Goal: Register for event/course: Sign up to attend an event or enroll in a course

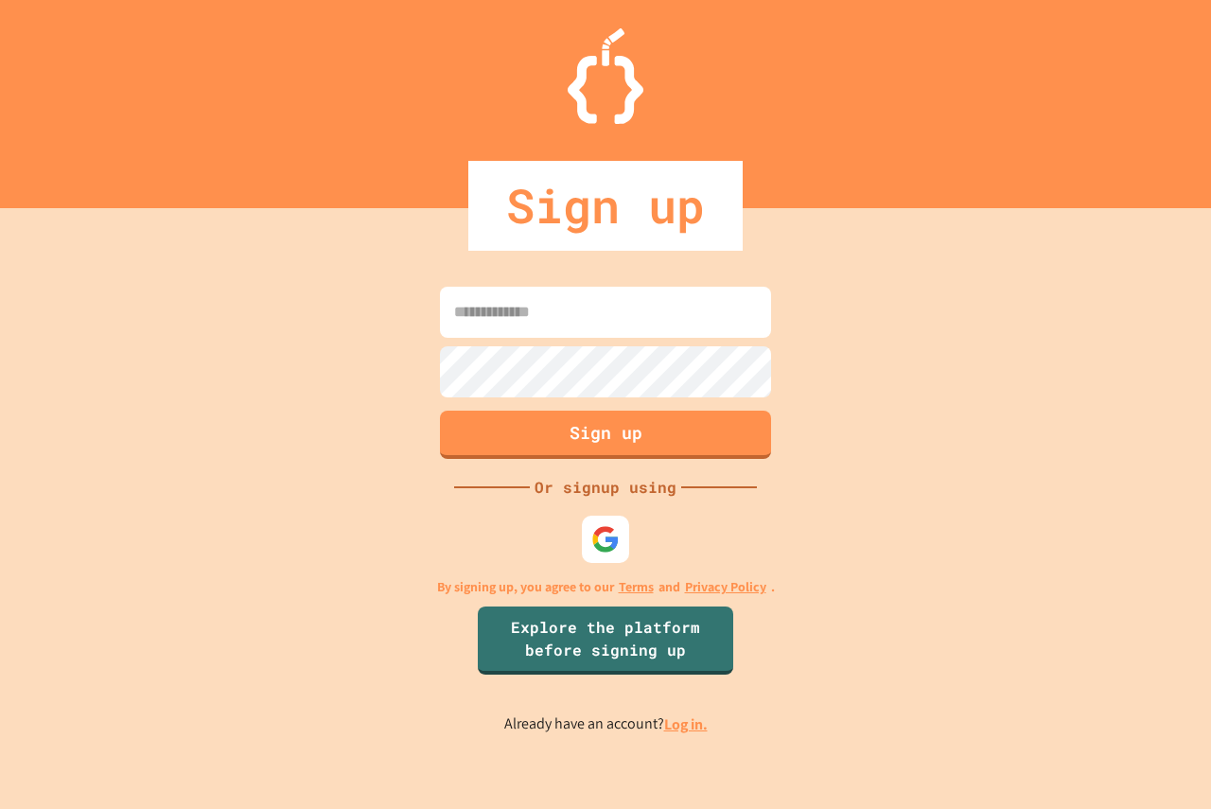
click at [479, 292] on input at bounding box center [605, 312] width 331 height 51
type input "**********"
click at [498, 453] on button "Sign up" at bounding box center [606, 432] width 338 height 49
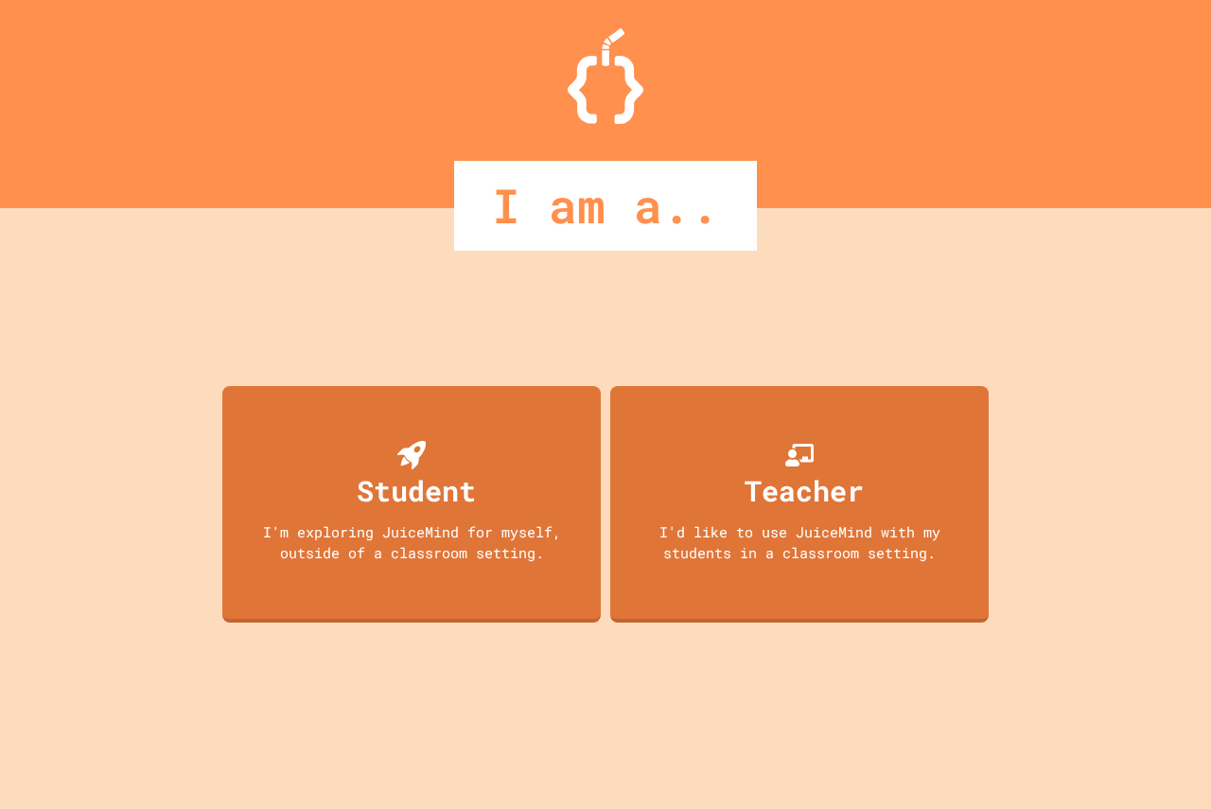
click at [476, 437] on div "Student I'm exploring JuiceMind for myself, outside of a classroom setting." at bounding box center [411, 504] width 378 height 236
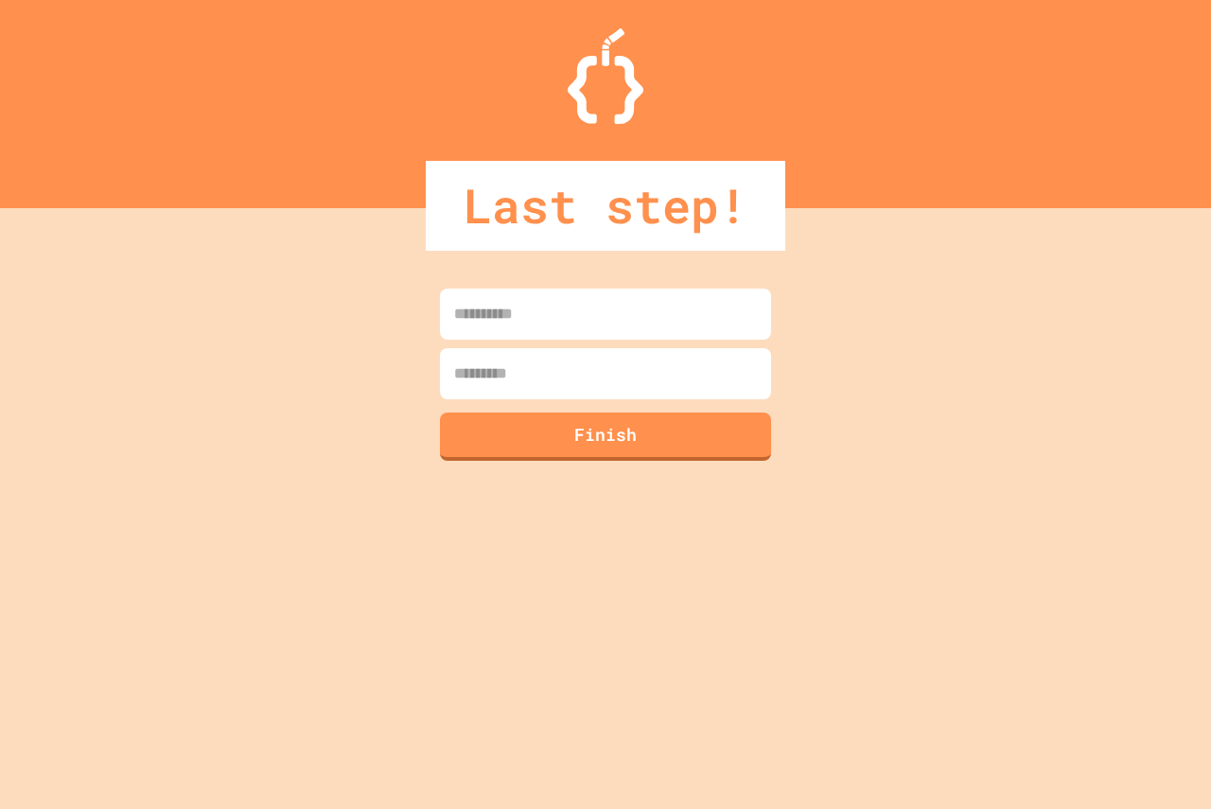
click at [463, 336] on input at bounding box center [605, 313] width 331 height 51
type input "******"
click at [523, 372] on input at bounding box center [605, 373] width 331 height 51
type input "****"
click at [639, 448] on button "Finish" at bounding box center [606, 434] width 338 height 49
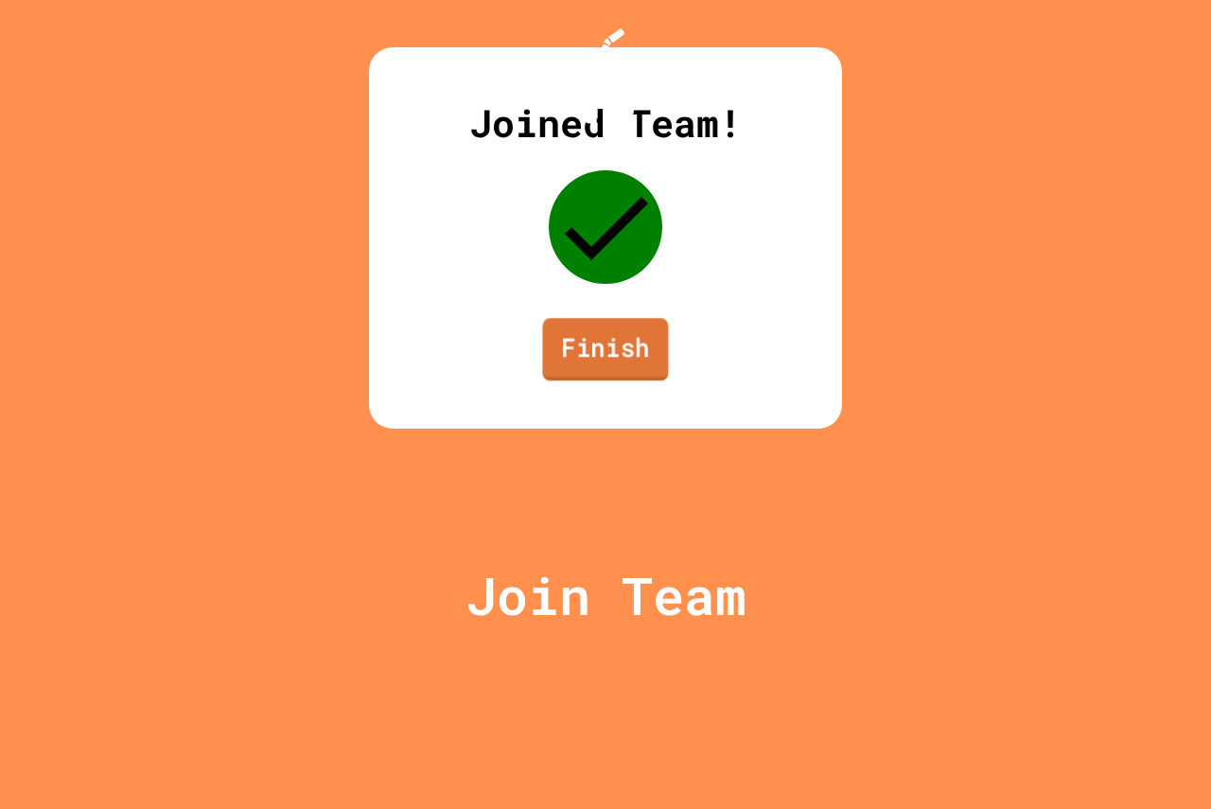
click at [623, 380] on link "Finish" at bounding box center [605, 349] width 126 height 62
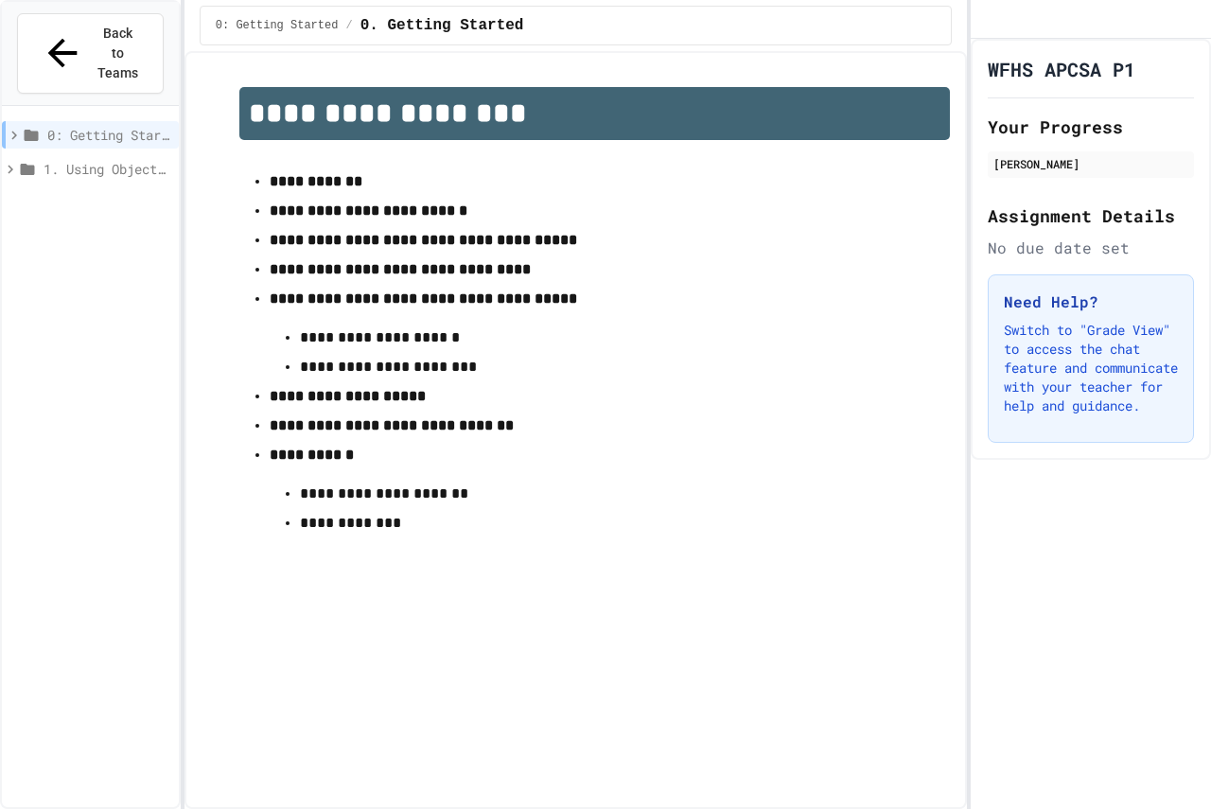
click at [113, 155] on div "1. Using Objects and Methods" at bounding box center [90, 168] width 177 height 27
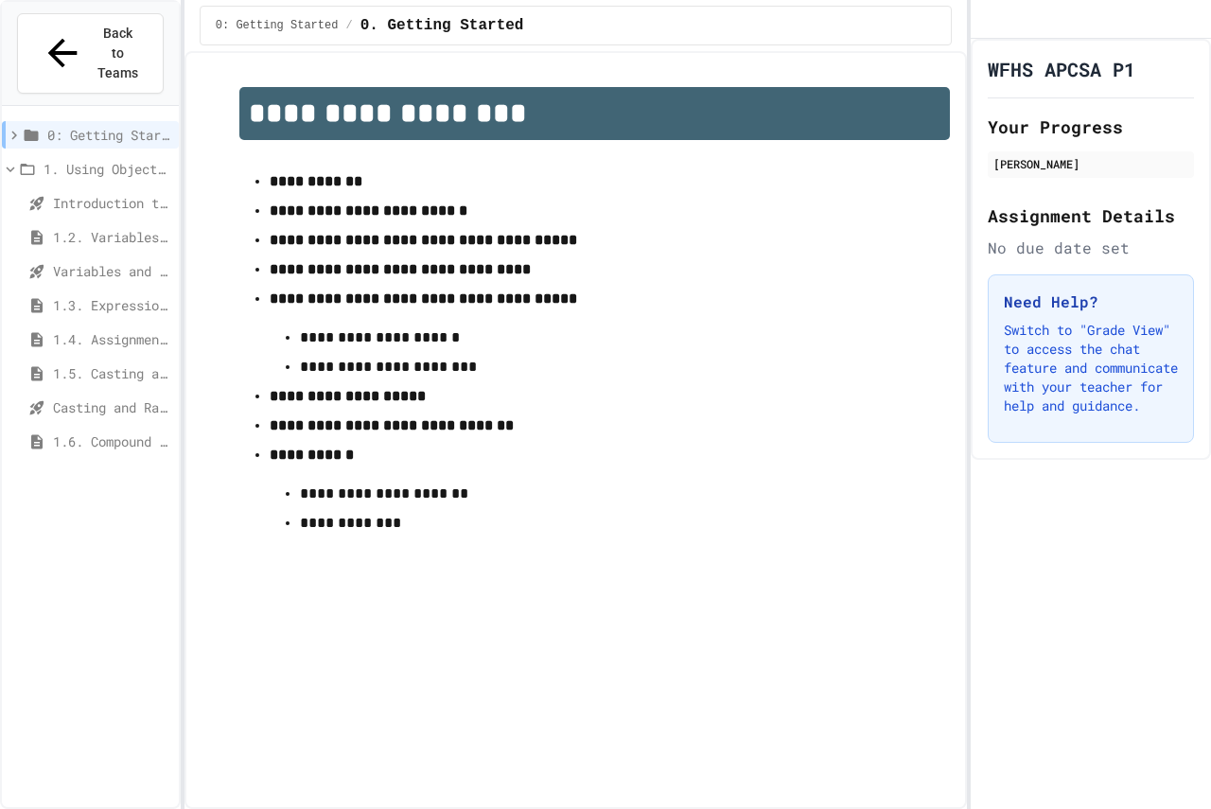
click at [96, 159] on span "1. Using Objects and Methods" at bounding box center [108, 169] width 128 height 20
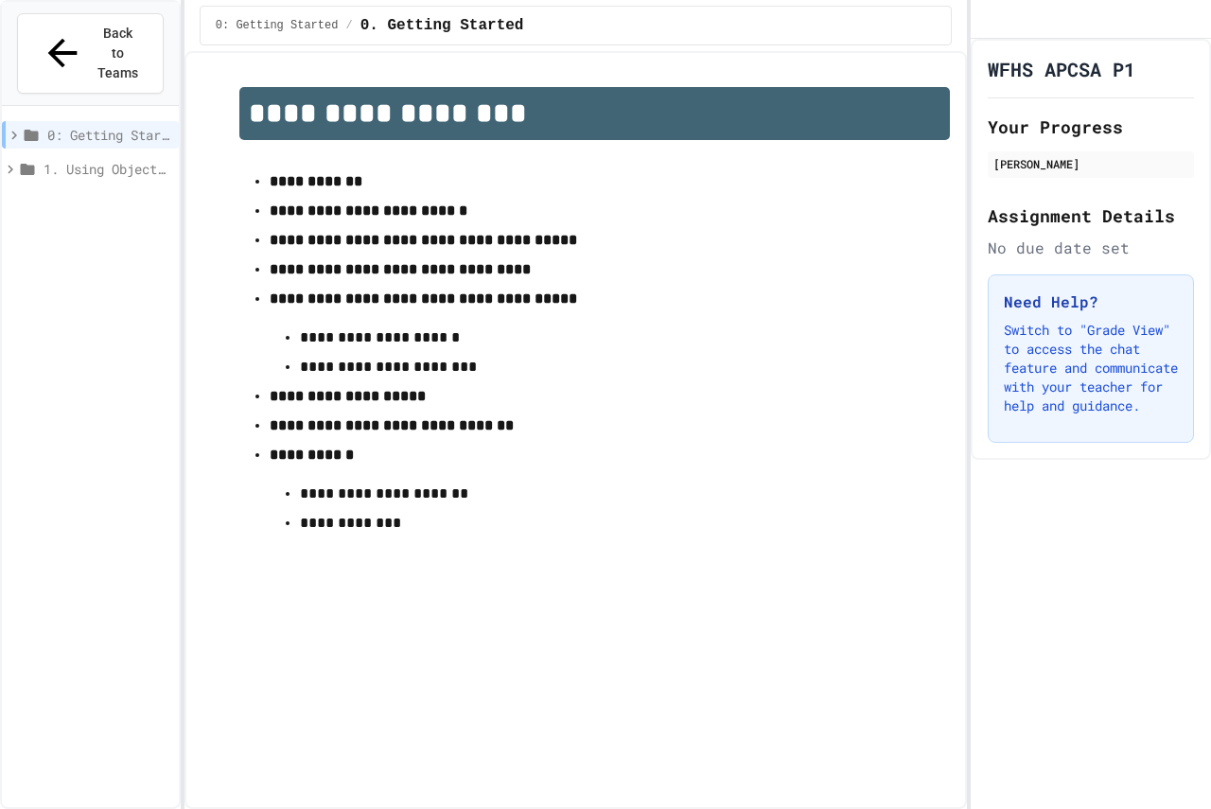
click at [96, 159] on span "1. Using Objects and Methods" at bounding box center [108, 169] width 128 height 20
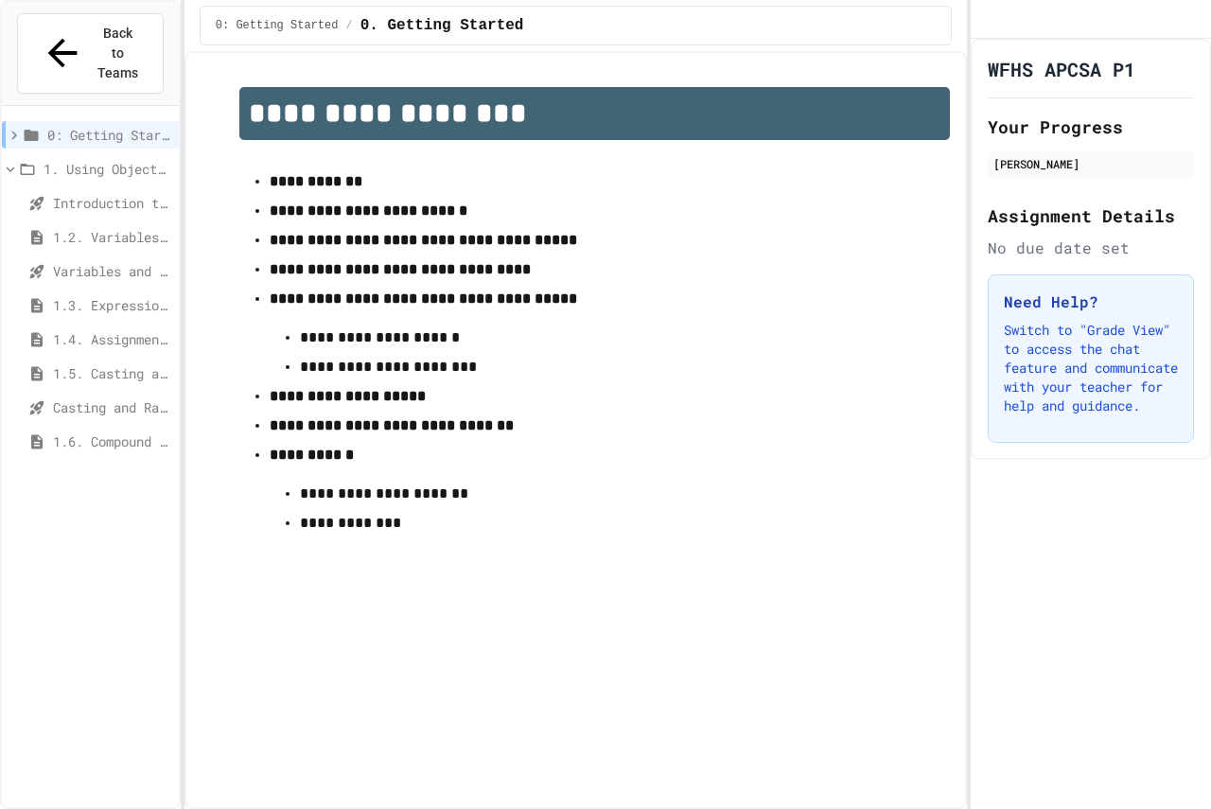
click at [98, 193] on span "Introduction to Algorithms, Programming, and Compilers" at bounding box center [112, 203] width 118 height 20
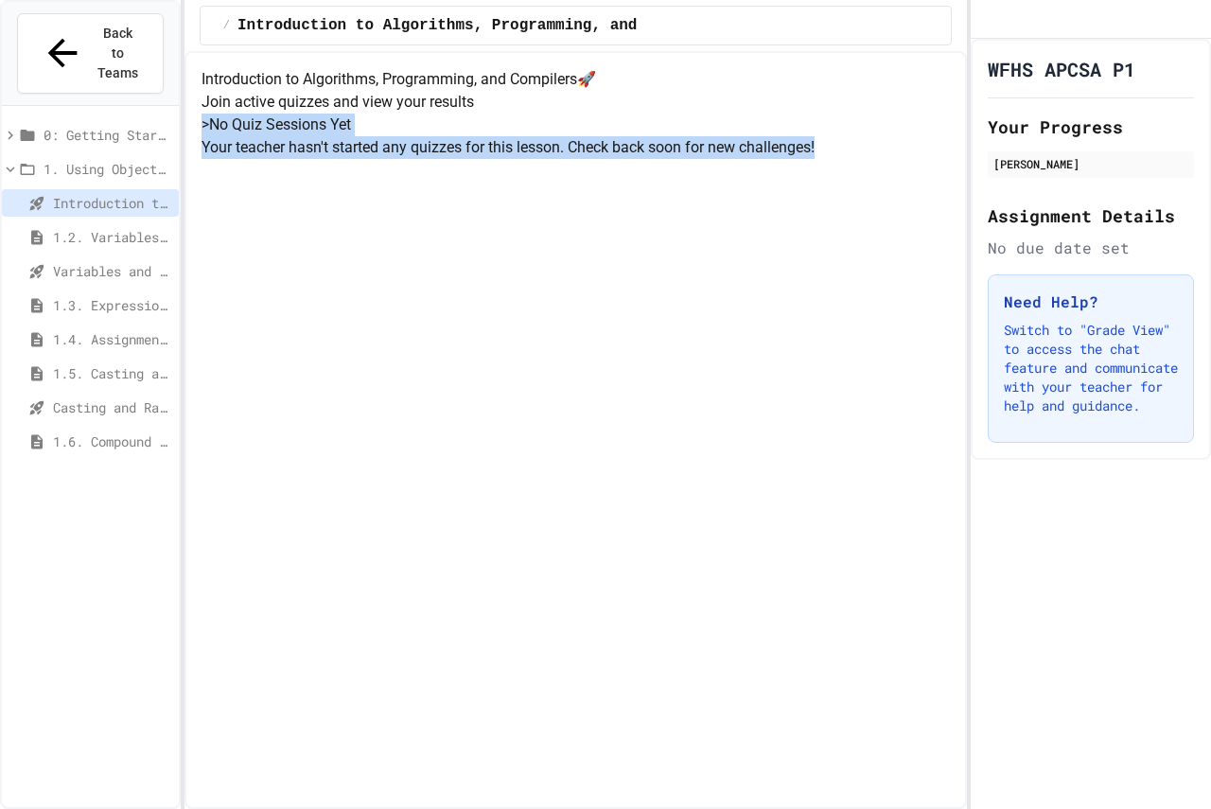
drag, startPoint x: 393, startPoint y: 286, endPoint x: 752, endPoint y: 473, distance: 405.3
click at [752, 159] on div "Introduction to Algorithms, Programming, and Compilers 🚀 Join active quizzes an…" at bounding box center [575, 113] width 748 height 91
click at [638, 159] on div "Introduction to Algorithms, Programming, and Compilers 🚀 Join active quizzes an…" at bounding box center [575, 113] width 748 height 91
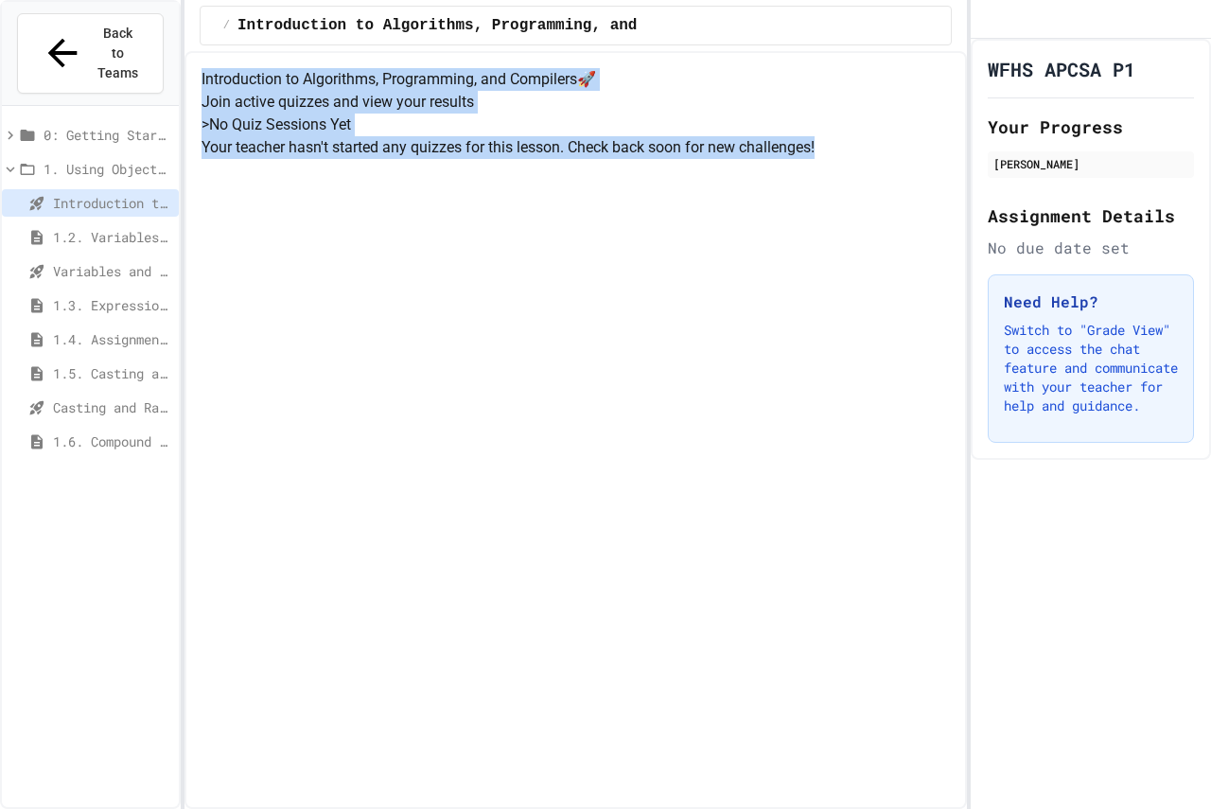
drag, startPoint x: 265, startPoint y: 115, endPoint x: 870, endPoint y: 374, distance: 658.1
click at [870, 159] on div "Introduction to Algorithms, Programming, and Compilers 🚀 Join active quizzes an…" at bounding box center [575, 113] width 748 height 91
click at [271, 91] on h4 "Introduction to Algorithms, Programming, and Compilers 🚀" at bounding box center [575, 79] width 748 height 23
drag, startPoint x: 317, startPoint y: 143, endPoint x: 703, endPoint y: 446, distance: 491.0
click at [703, 159] on div "Introduction to Algorithms, Programming, and Compilers 🚀 Join active quizzes an…" at bounding box center [575, 113] width 748 height 91
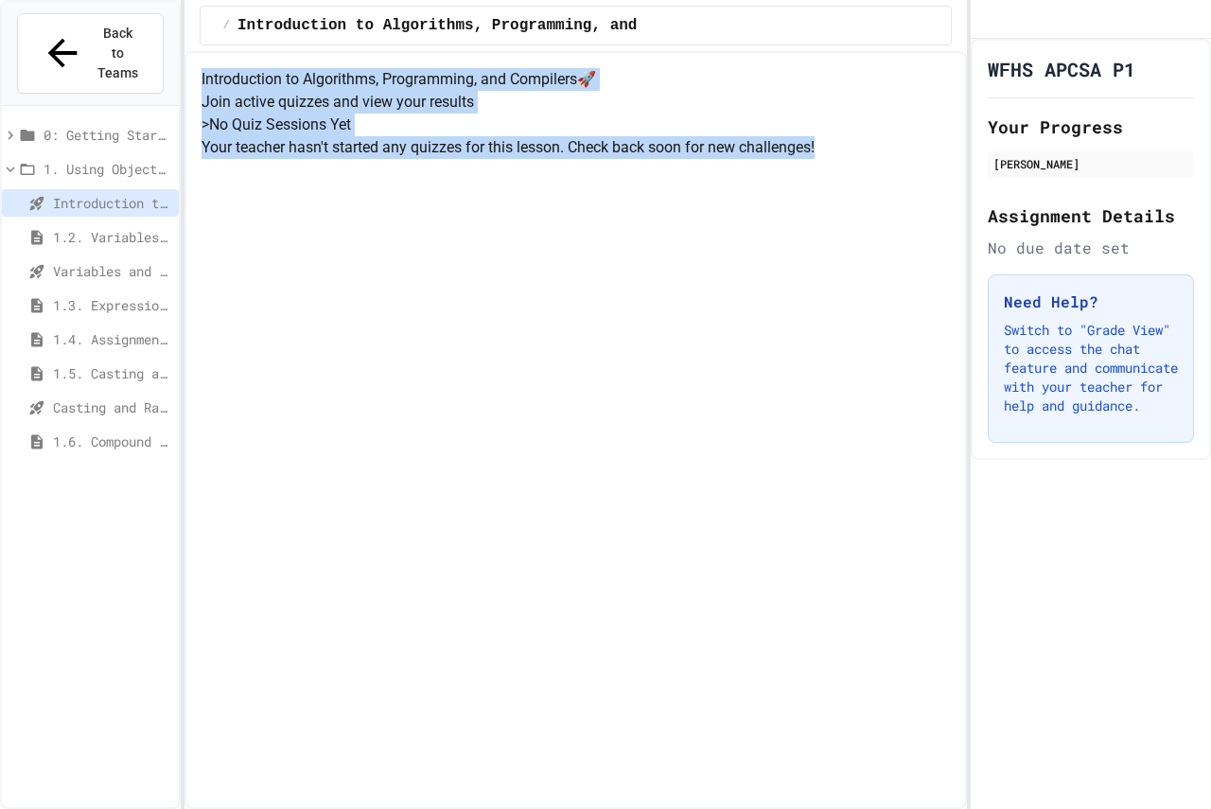
click at [703, 159] on div "Introduction to Algorithms, Programming, and Compilers 🚀 Join active quizzes an…" at bounding box center [575, 113] width 748 height 91
